Goal: Task Accomplishment & Management: Use online tool/utility

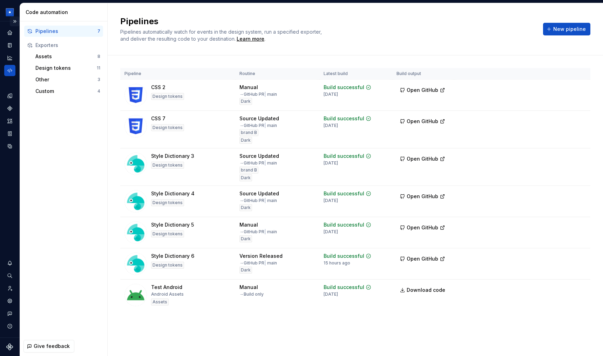
click at [17, 22] on button "Expand sidebar" at bounding box center [15, 21] width 10 height 10
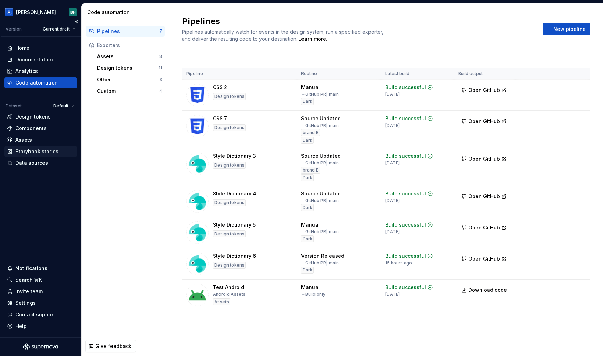
click at [43, 155] on div "Storybook stories" at bounding box center [40, 151] width 73 height 11
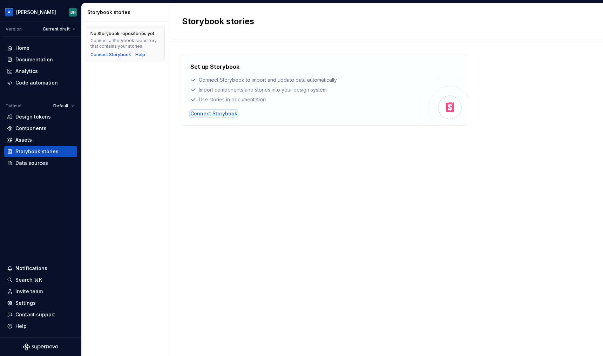
click at [199, 113] on div "Connect Storybook" at bounding box center [213, 113] width 47 height 7
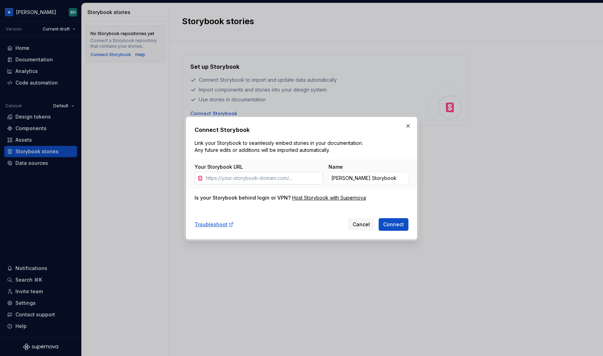
click at [288, 179] on input "Your Storybook URL" at bounding box center [263, 178] width 120 height 13
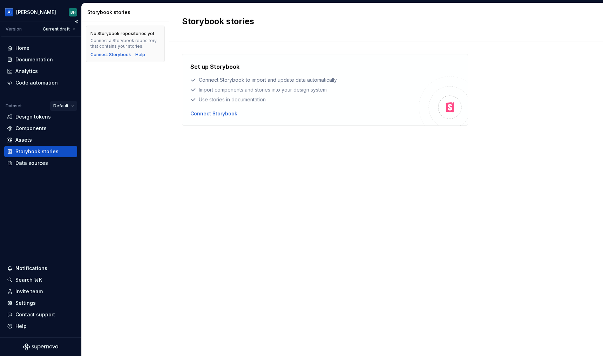
click at [69, 104] on html "[PERSON_NAME] Version Current draft Home Documentation Analytics Code automatio…" at bounding box center [301, 178] width 603 height 356
click at [70, 121] on div "brand B" at bounding box center [87, 119] width 46 height 7
